Goal: Information Seeking & Learning: Learn about a topic

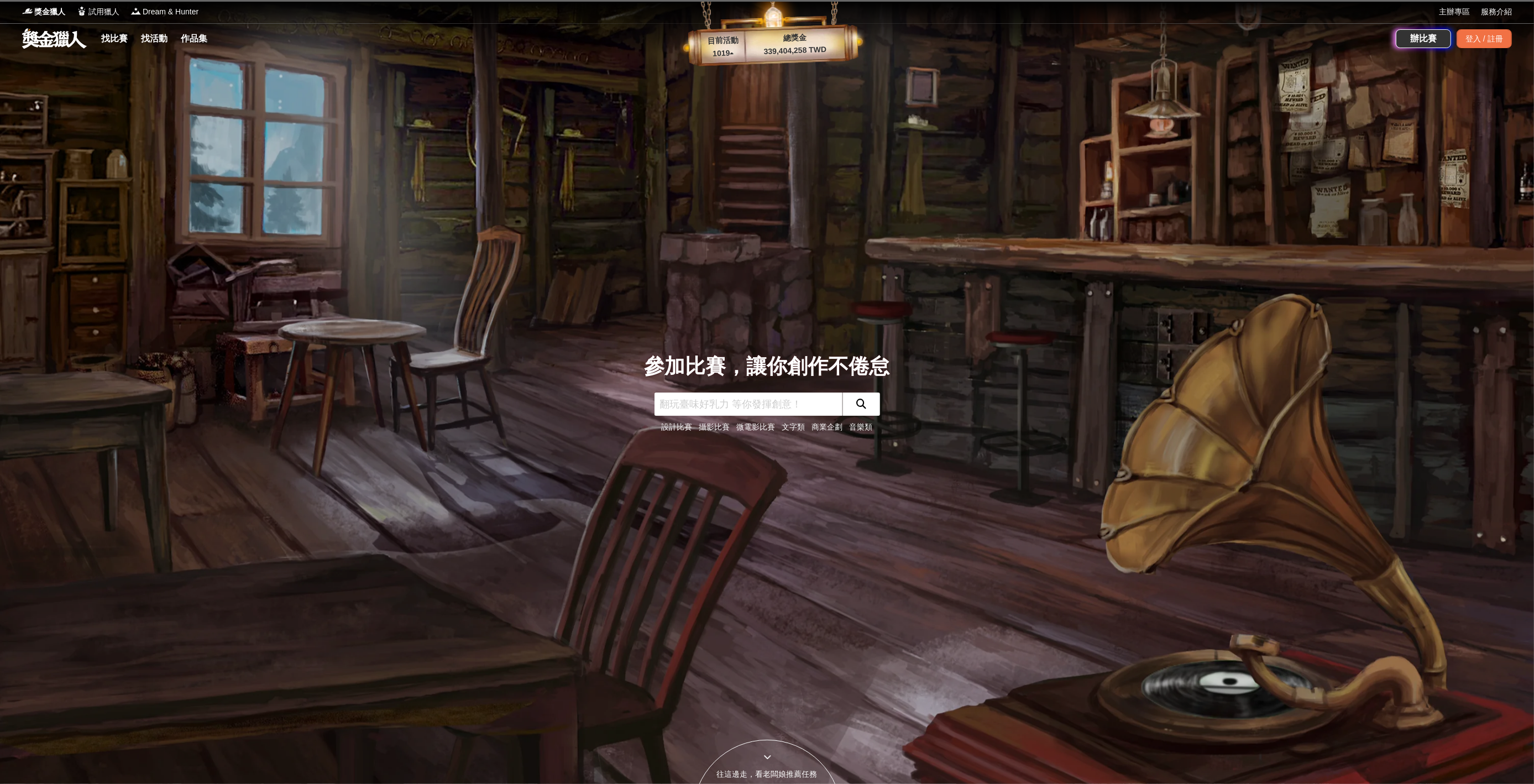
click at [568, 380] on link "設計比賽" at bounding box center [677, 426] width 31 height 9
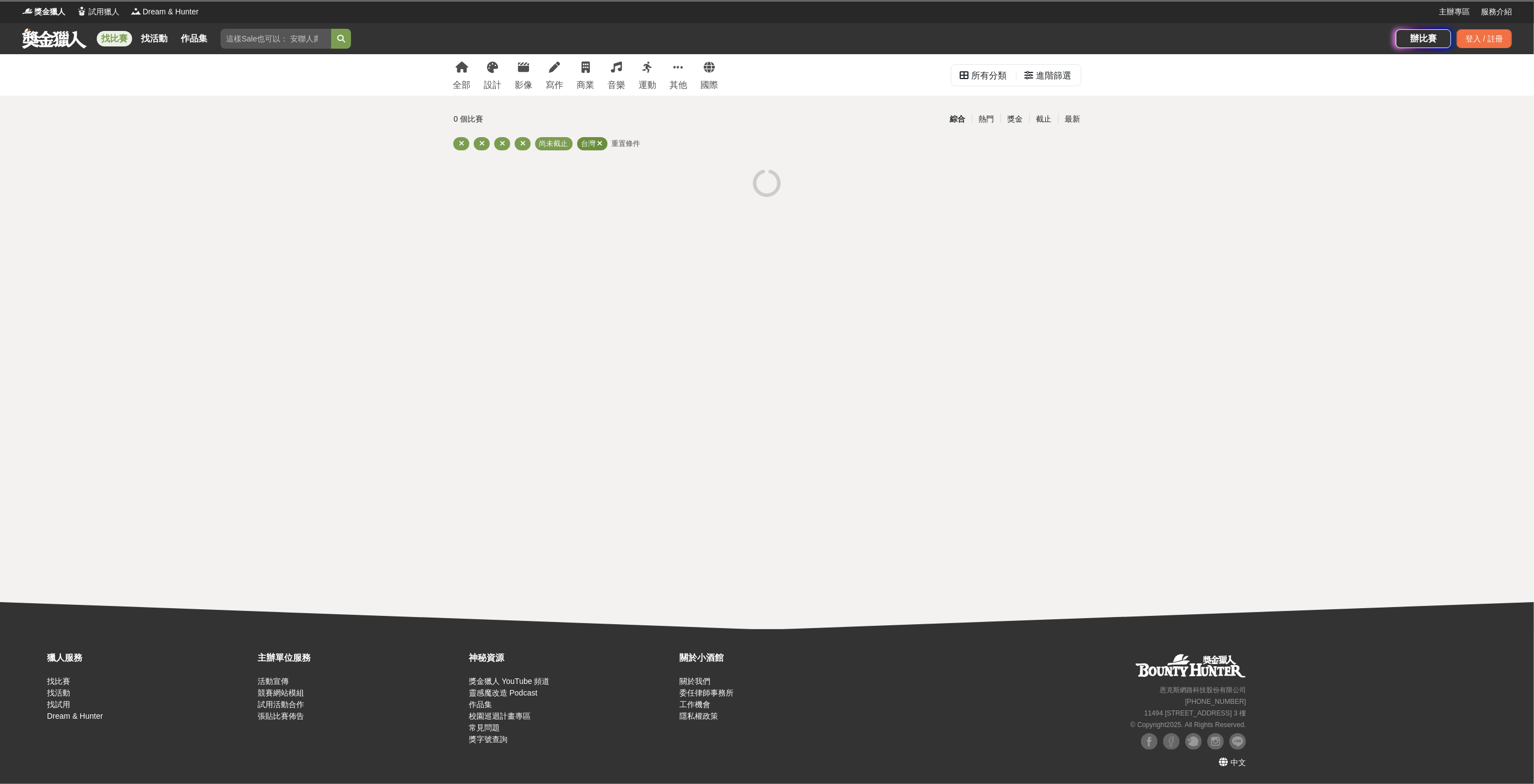
click at [568, 144] on icon at bounding box center [600, 143] width 5 height 7
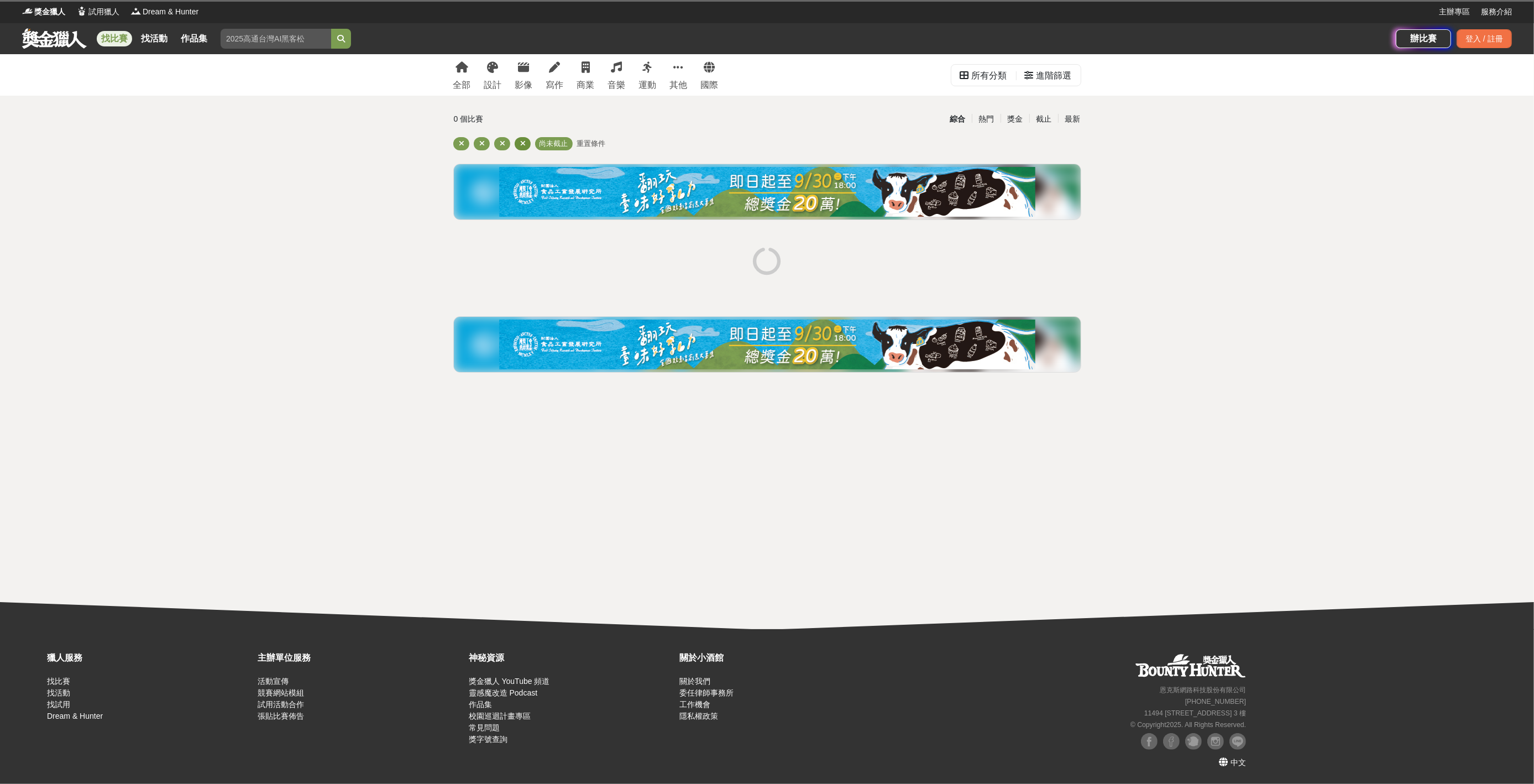
click at [521, 145] on icon at bounding box center [523, 143] width 5 height 7
click at [500, 142] on icon at bounding box center [503, 143] width 5 height 7
click at [489, 145] on icon at bounding box center [490, 143] width 5 height 7
